Goal: Transaction & Acquisition: Purchase product/service

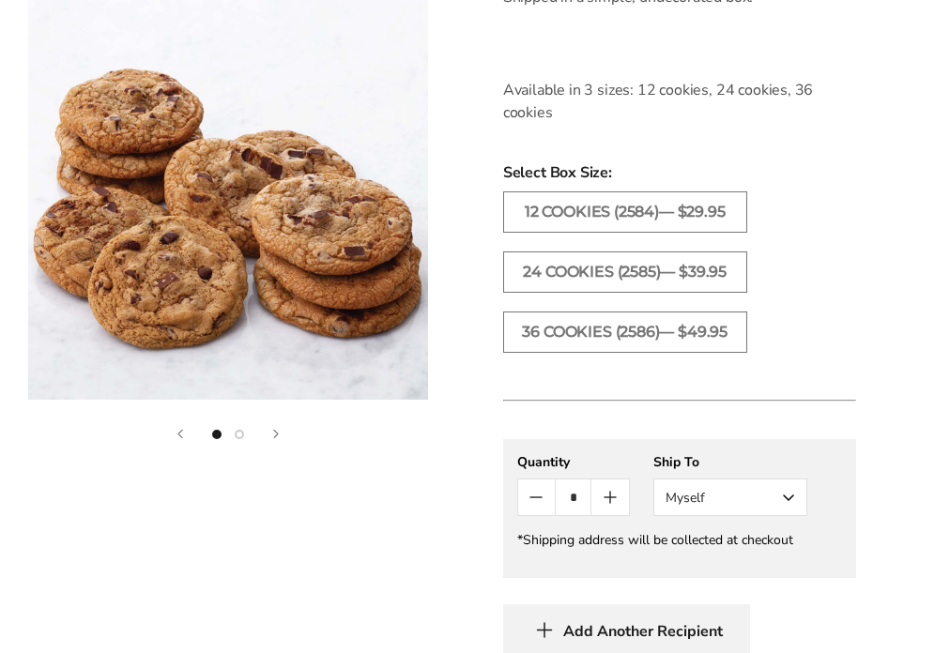
scroll to position [930, 0]
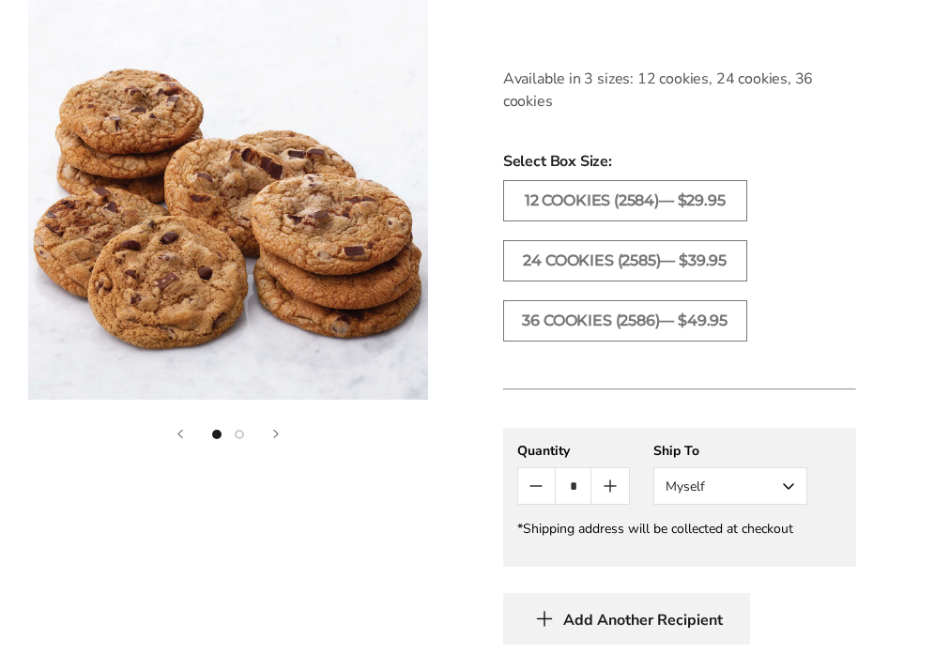
click at [243, 436] on button "Show image 2" at bounding box center [239, 434] width 9 height 9
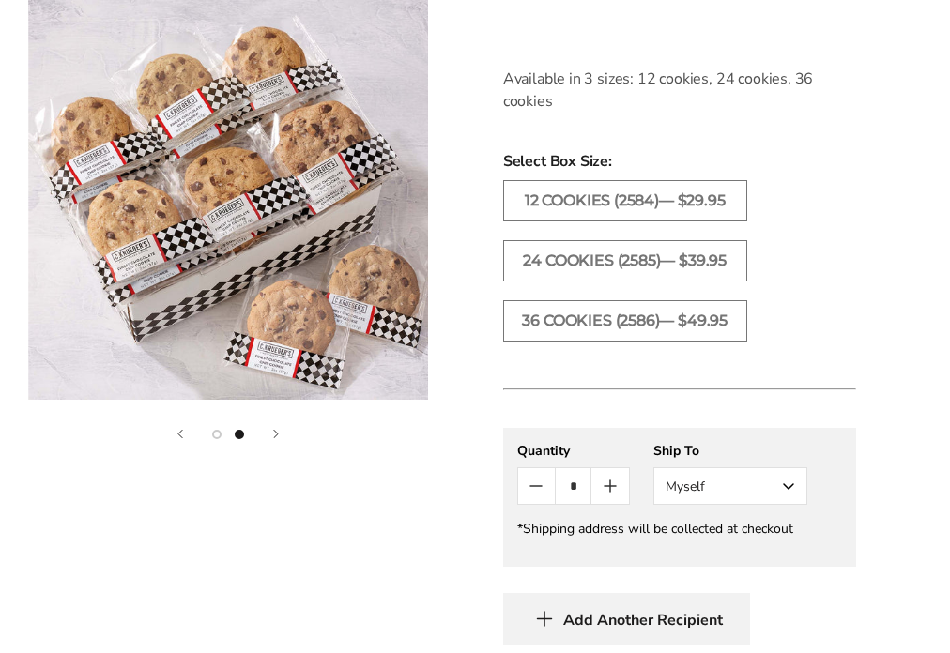
click at [279, 430] on button "Next" at bounding box center [276, 434] width 6 height 8
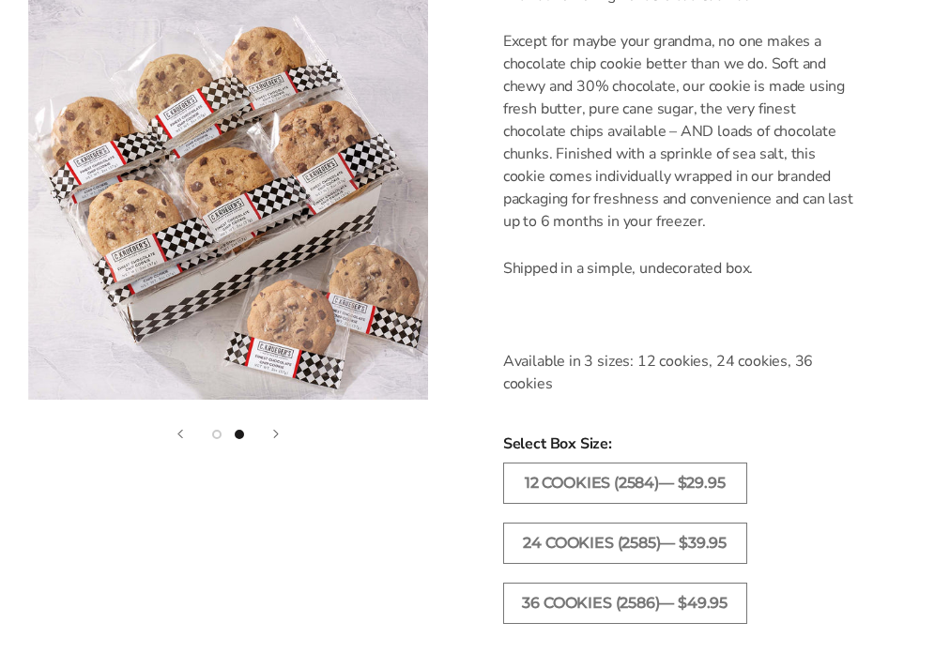
scroll to position [647, 0]
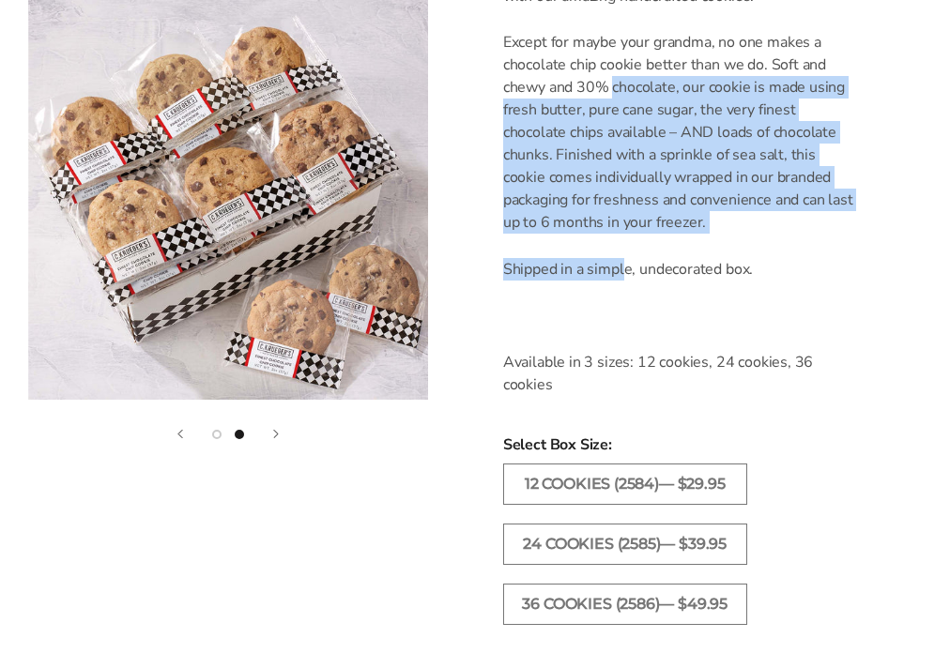
drag, startPoint x: 614, startPoint y: 82, endPoint x: 623, endPoint y: 282, distance: 200.2
click at [623, 281] on div "By popular request! Sometimes you don't need a gift with beautiful packaging - …" at bounding box center [679, 156] width 353 height 479
click at [623, 282] on div "By popular request! Sometimes you don't need a gift with beautiful packaging - …" at bounding box center [679, 156] width 353 height 479
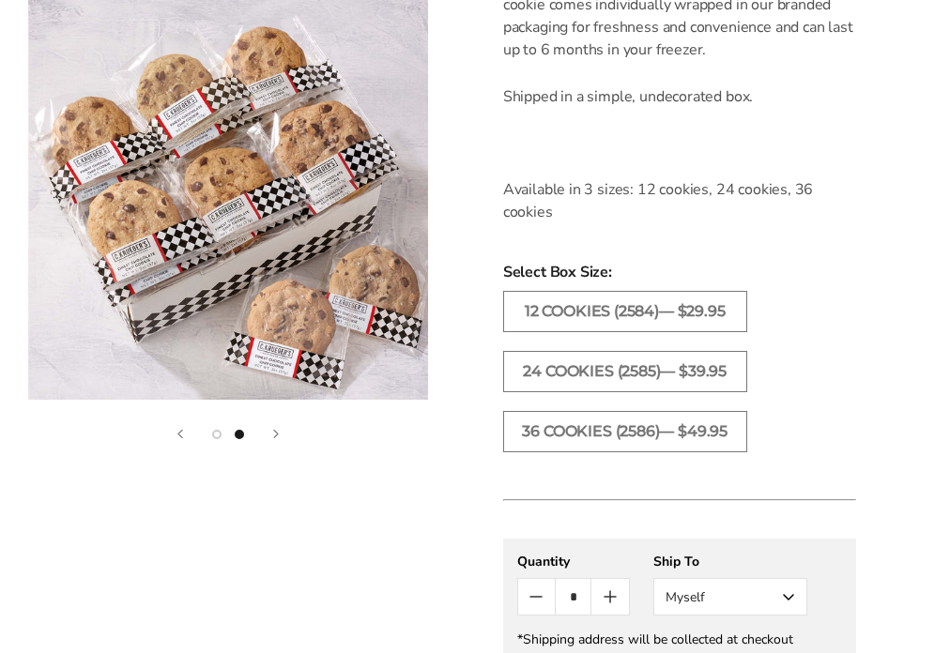
scroll to position [898, 0]
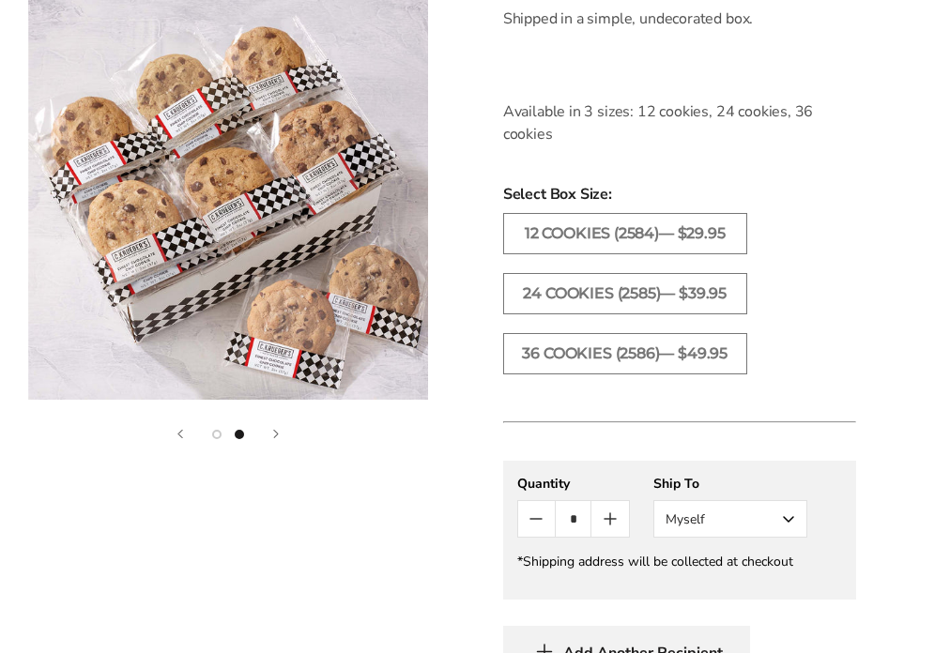
click at [612, 530] on icon "Count plus" at bounding box center [610, 519] width 23 height 23
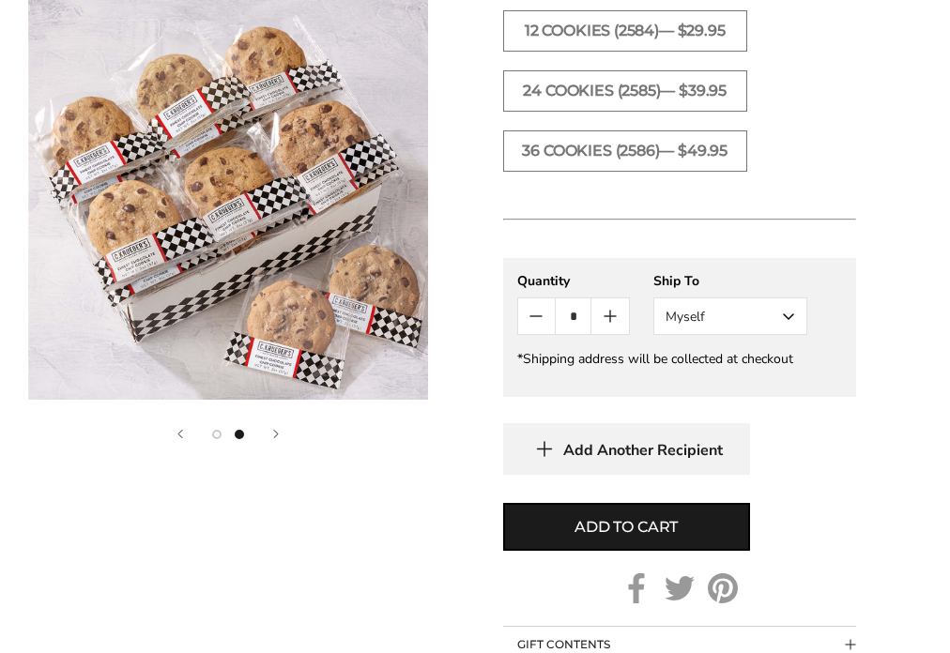
scroll to position [1103, 0]
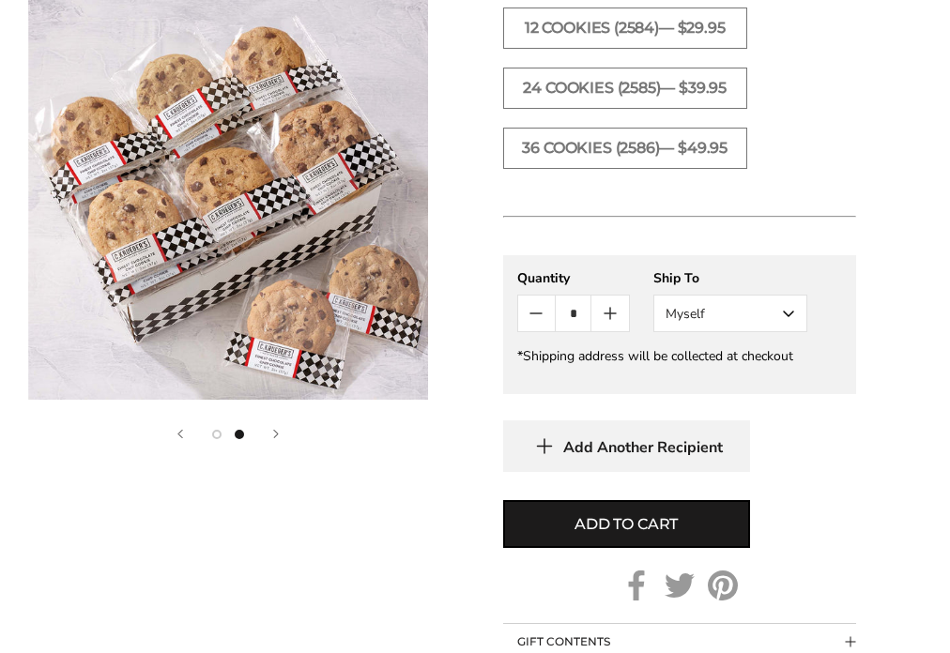
click at [613, 309] on icon "Count plus" at bounding box center [610, 313] width 23 height 23
click at [613, 316] on icon "Count plus" at bounding box center [610, 313] width 23 height 23
click at [613, 318] on icon "Count plus" at bounding box center [610, 313] width 23 height 23
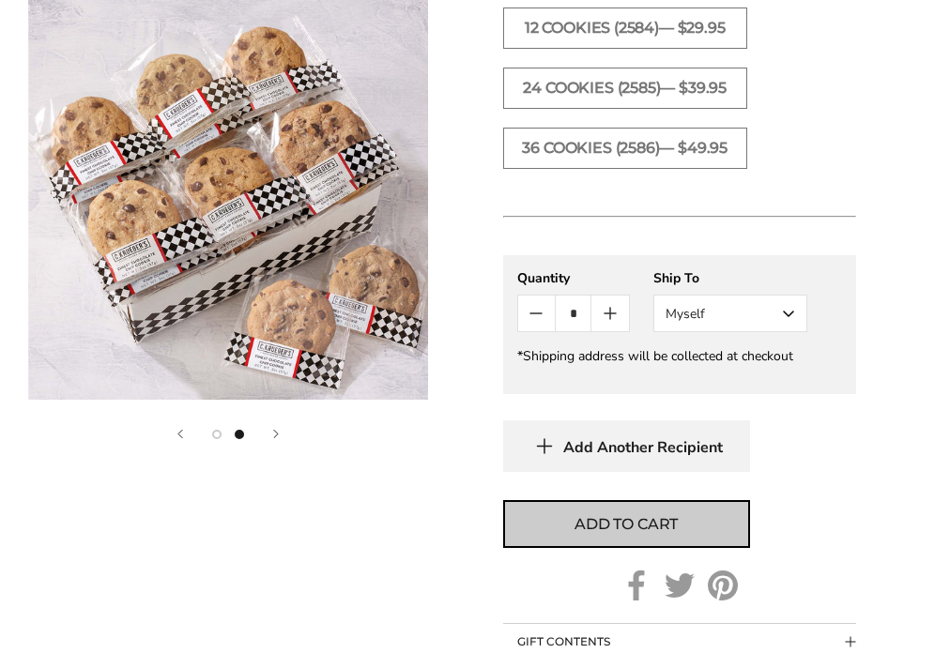
click at [604, 522] on span "Add to cart" at bounding box center [626, 525] width 103 height 23
type input "*"
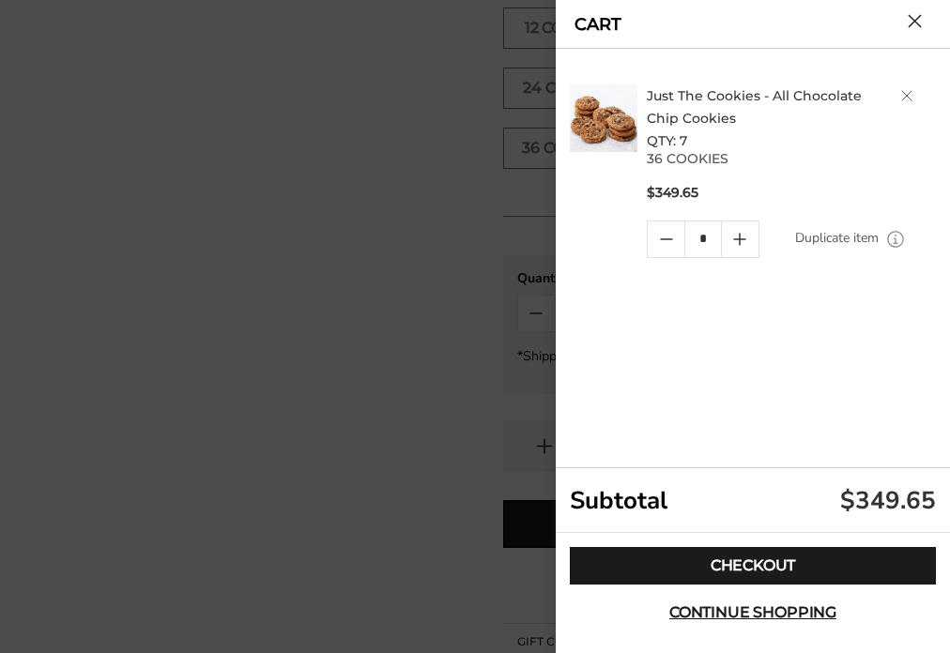
click at [670, 235] on icon "Quantity minus button" at bounding box center [666, 239] width 23 height 23
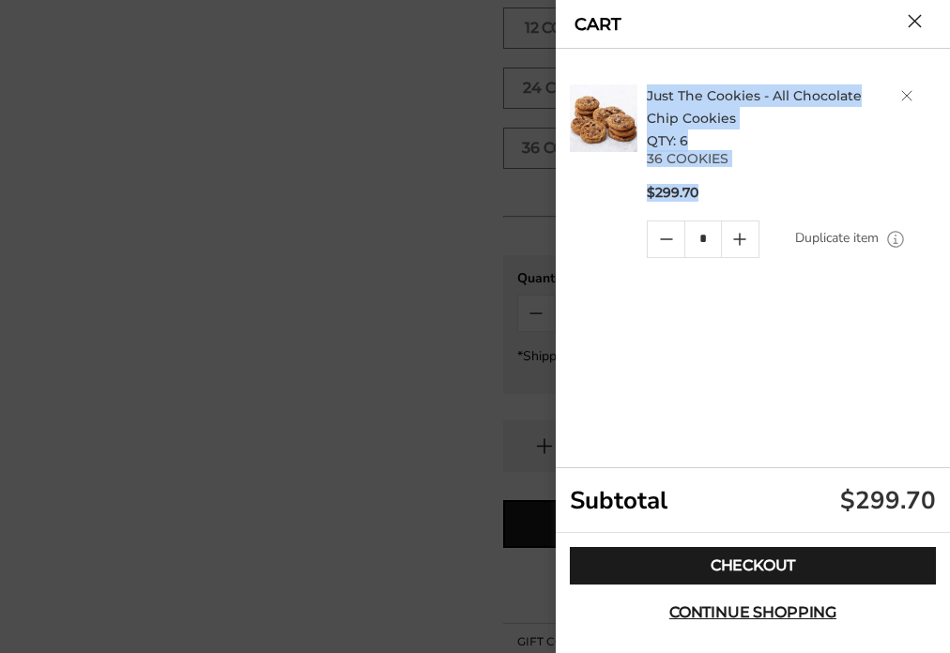
drag, startPoint x: 723, startPoint y: 212, endPoint x: 706, endPoint y: 74, distance: 139.1
click at [707, 74] on div "Just The Cookies - All Chocolate Chip Cookies QTY: 6 36 COOKIES $299.70 * Dupli…" at bounding box center [756, 171] width 372 height 207
click at [706, 74] on div "Just The Cookies - All Chocolate Chip Cookies QTY: 6 36 COOKIES $299.70 * Dupli…" at bounding box center [756, 171] width 372 height 207
drag, startPoint x: 709, startPoint y: 200, endPoint x: 667, endPoint y: 63, distance: 143.4
click at [667, 63] on div "Just The Cookies - All Chocolate Chip Cookies QTY: 6 36 COOKIES $299.70 * Dupli…" at bounding box center [756, 259] width 372 height 420
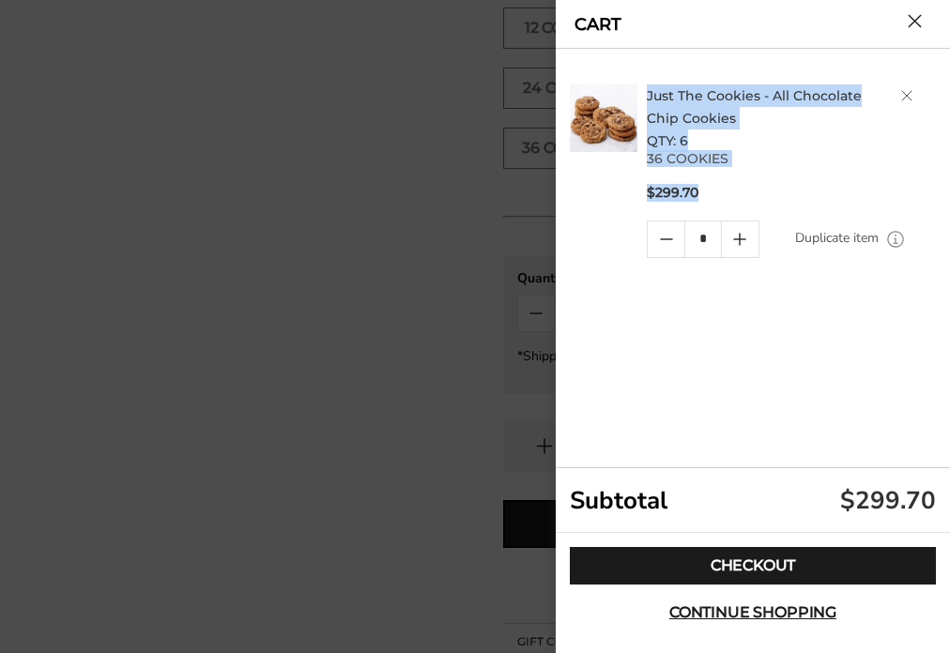
click at [667, 63] on div "Just The Cookies - All Chocolate Chip Cookies QTY: 6 36 COOKIES $299.70 * Dupli…" at bounding box center [756, 259] width 372 height 420
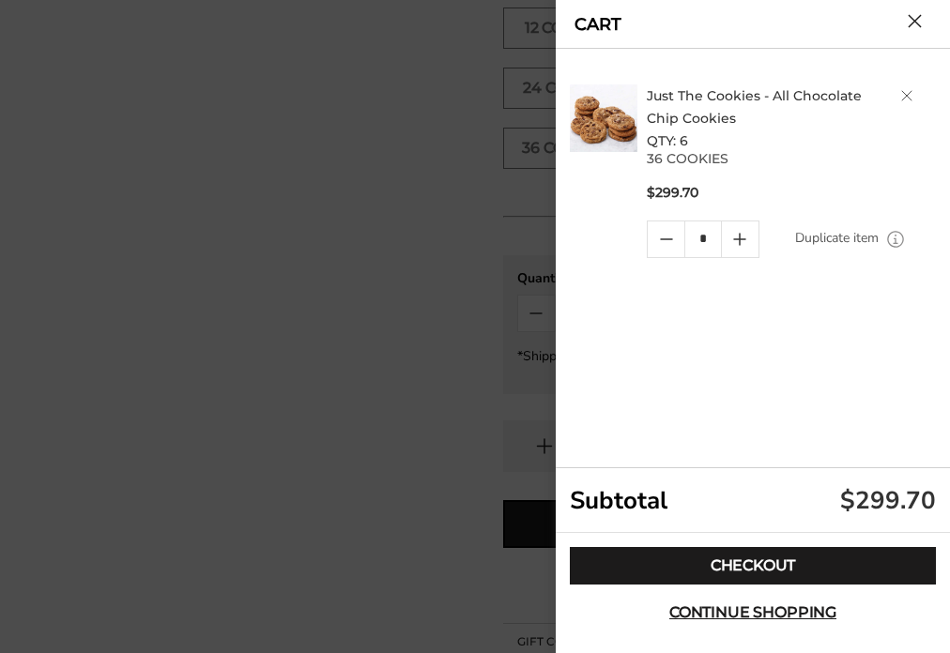
click at [699, 409] on div "Just The Cookies - All Chocolate Chip Cookies QTY: 6 36 COOKIES $299.70 * Dupli…" at bounding box center [756, 259] width 372 height 420
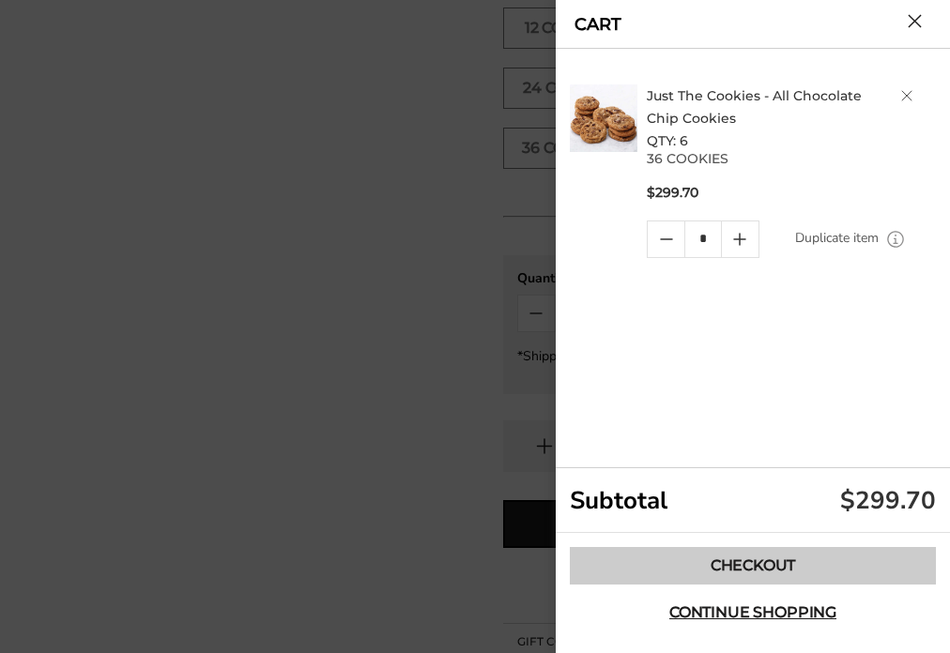
click at [716, 574] on link "Checkout" at bounding box center [753, 566] width 366 height 38
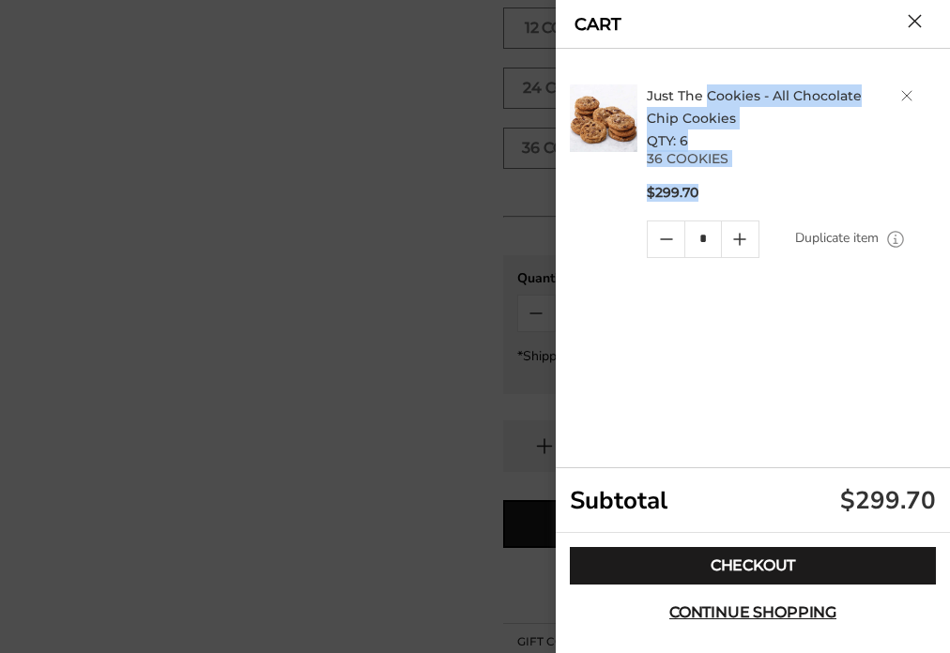
drag, startPoint x: 708, startPoint y: 209, endPoint x: 703, endPoint y: 96, distance: 113.7
click at [703, 96] on div "Just The Cookies - All Chocolate Chip Cookies QTY: 6 36 COOKIES $299.70 * Dupli…" at bounding box center [790, 172] width 304 height 174
click at [703, 96] on link "Just The Cookies - All Chocolate Chip Cookies" at bounding box center [754, 106] width 215 height 39
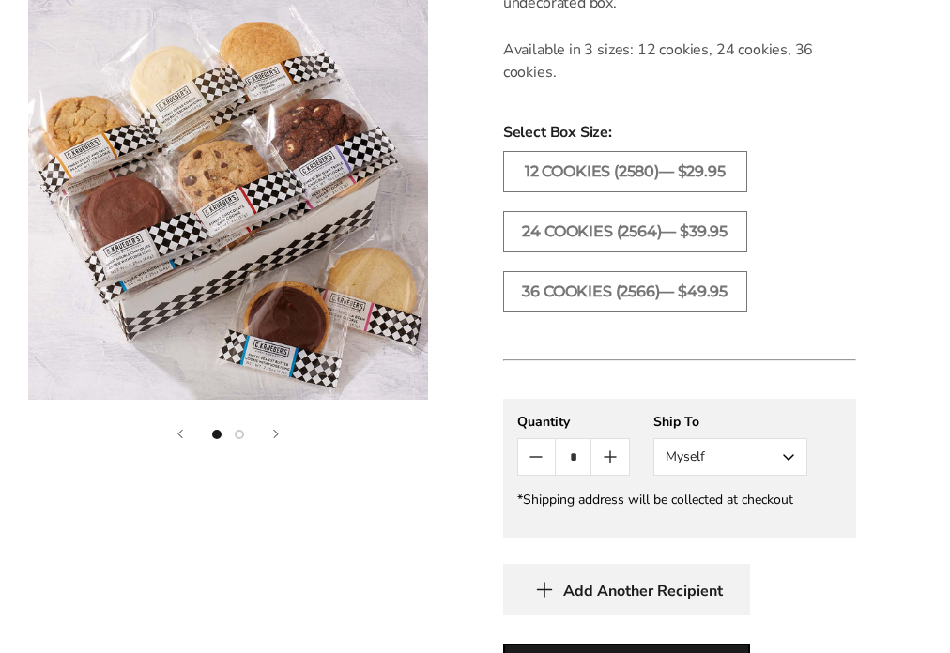
scroll to position [1006, 0]
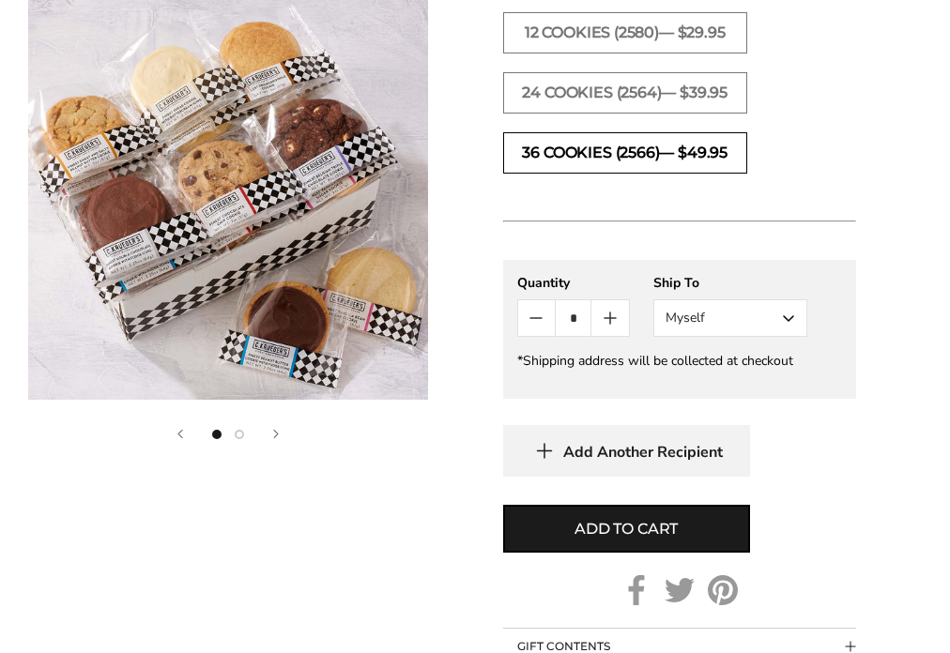
click at [555, 153] on label "36 COOKIES (2566)— $49.95" at bounding box center [625, 152] width 244 height 41
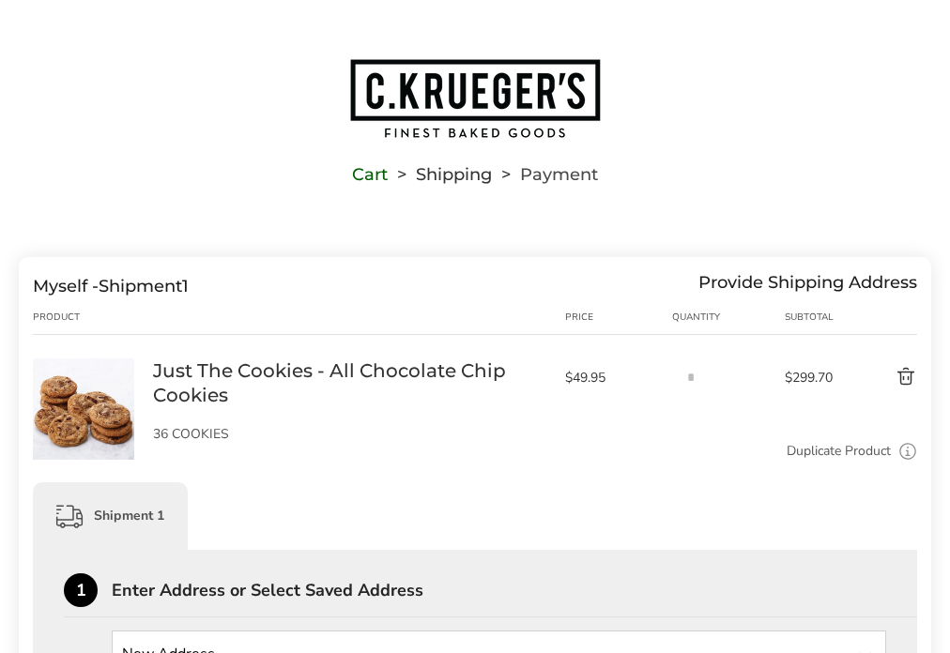
scroll to position [11, 0]
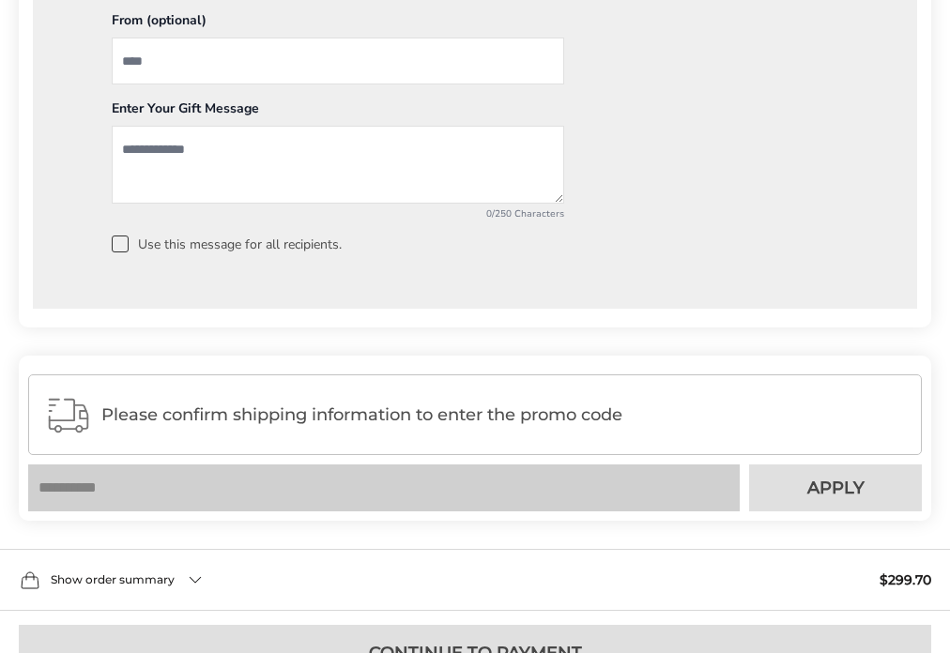
scroll to position [1717, 0]
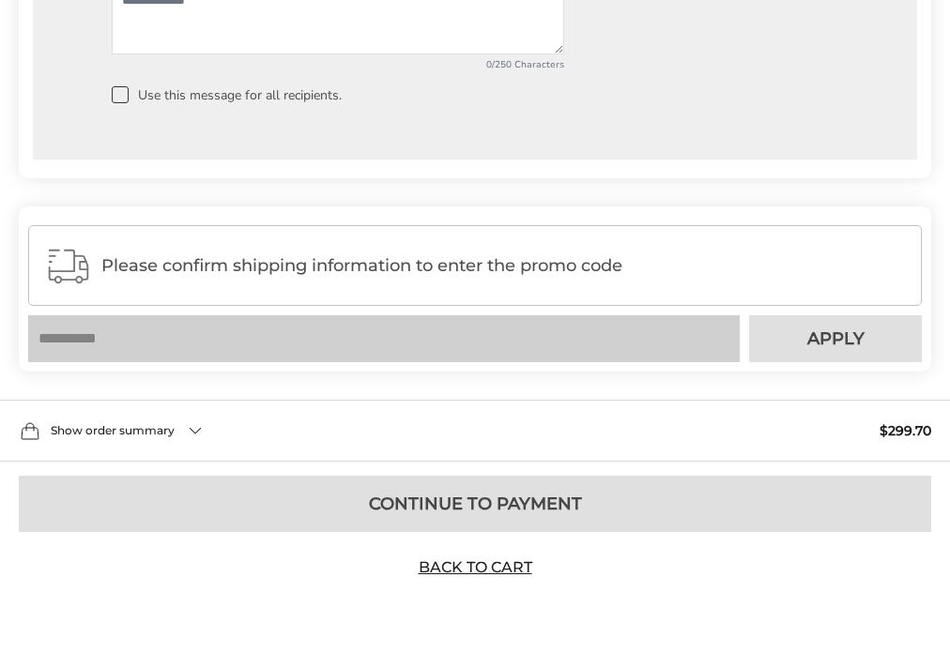
click at [303, 254] on div "Please confirm shipping information to enter the promo code" at bounding box center [475, 265] width 894 height 81
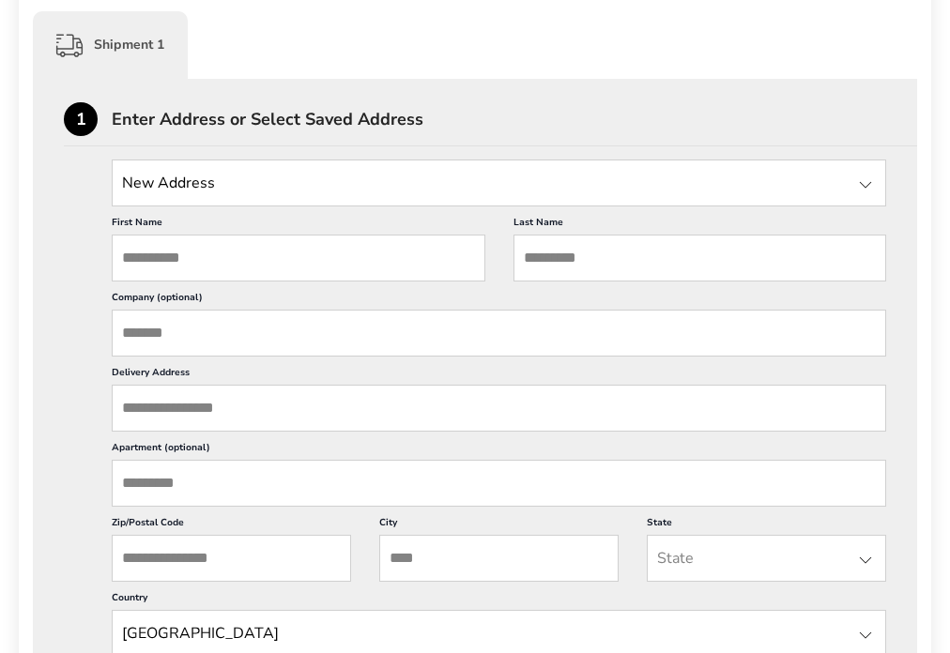
scroll to position [0, 0]
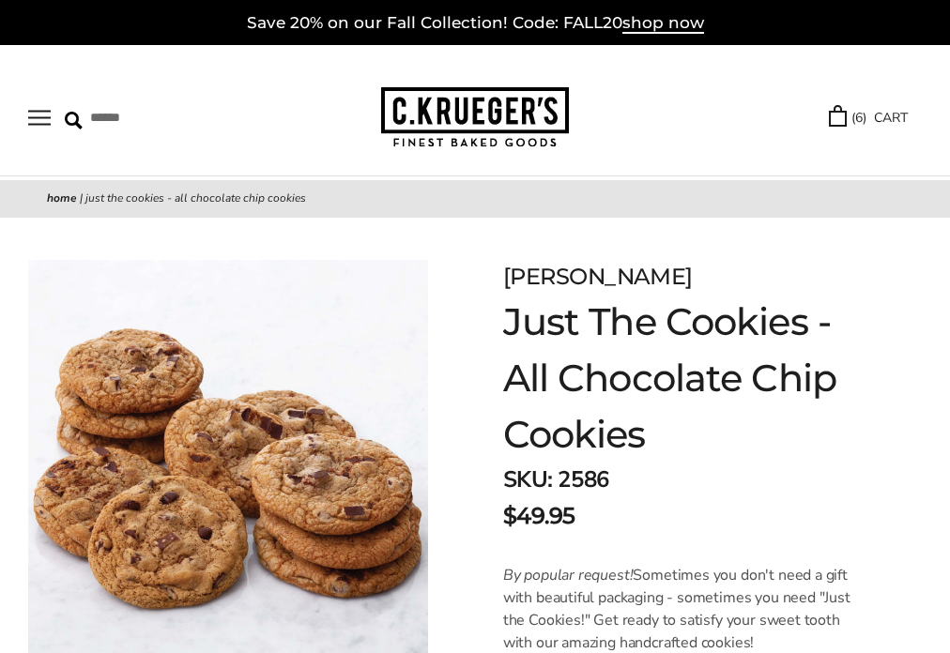
click at [857, 115] on link "( 6 ) CART" at bounding box center [868, 118] width 79 height 22
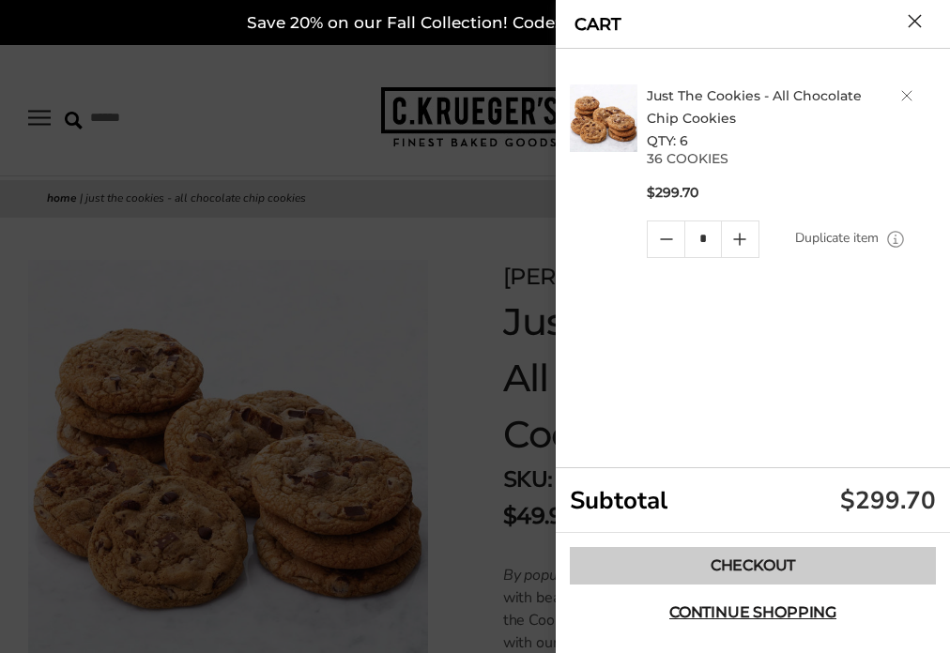
click at [691, 576] on link "Checkout" at bounding box center [753, 566] width 366 height 38
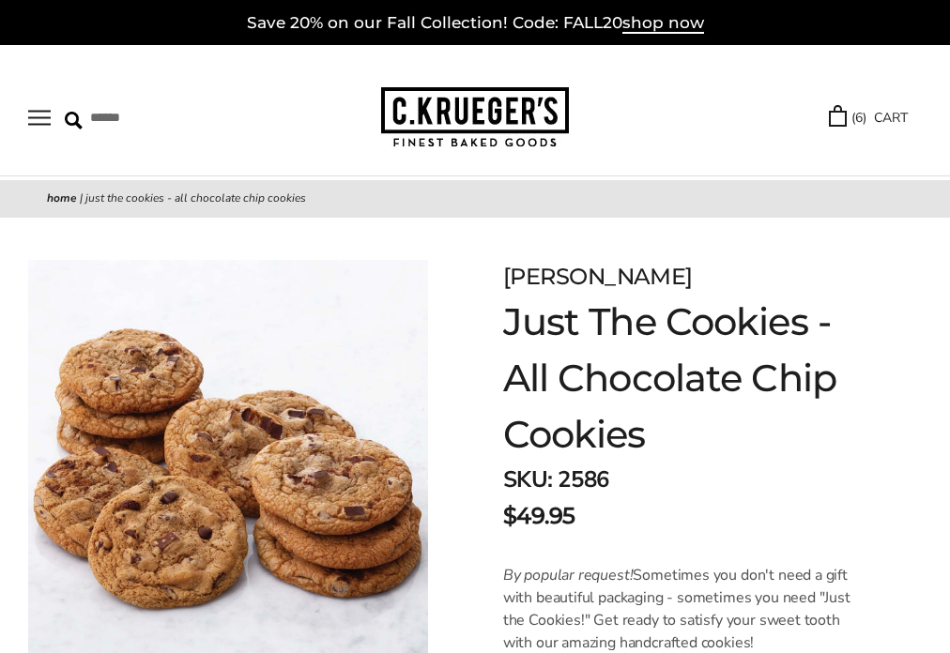
click at [935, 70] on div "****** TRY US! Sign In ( 6 ) CART ( 6 ) CART Bestsellers Fall ALL Fall Gifts NE…" at bounding box center [475, 110] width 950 height 131
click at [846, 110] on link "( 6 ) CART" at bounding box center [868, 118] width 79 height 22
